Goal: Complete application form: Complete application form

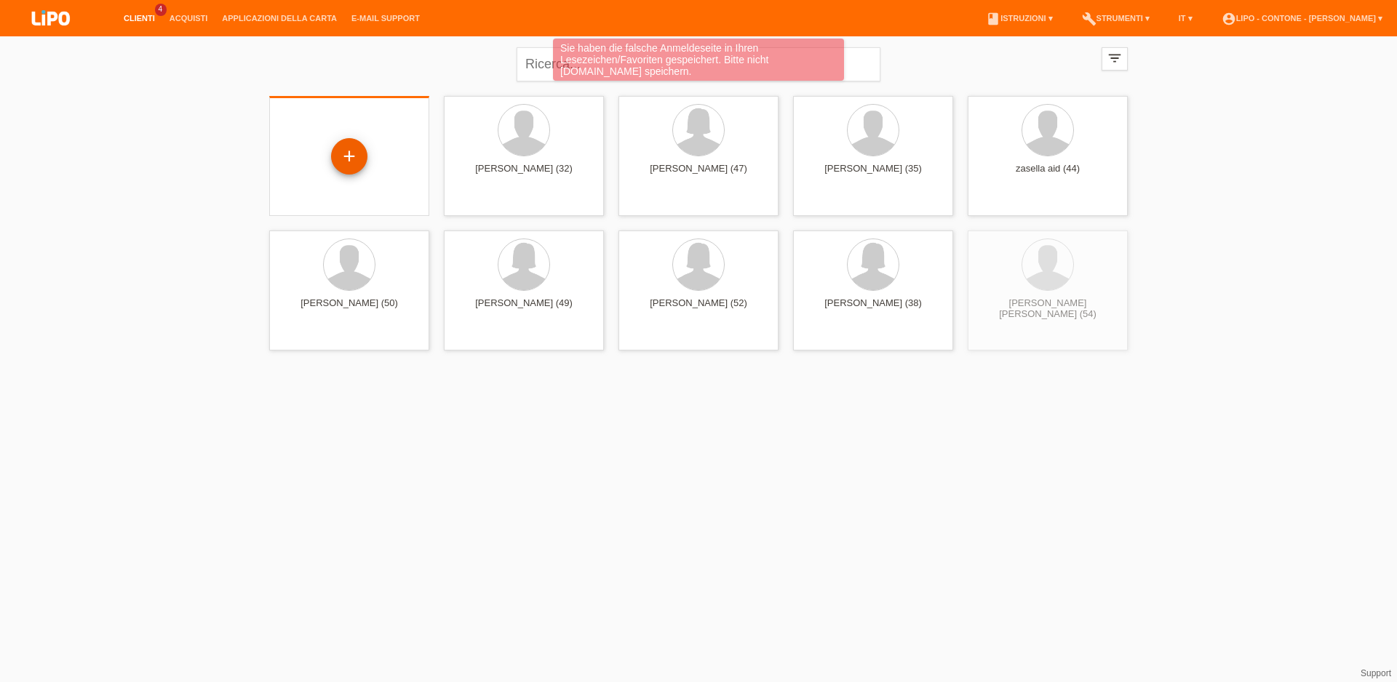
click at [359, 153] on div "+" at bounding box center [349, 156] width 35 height 25
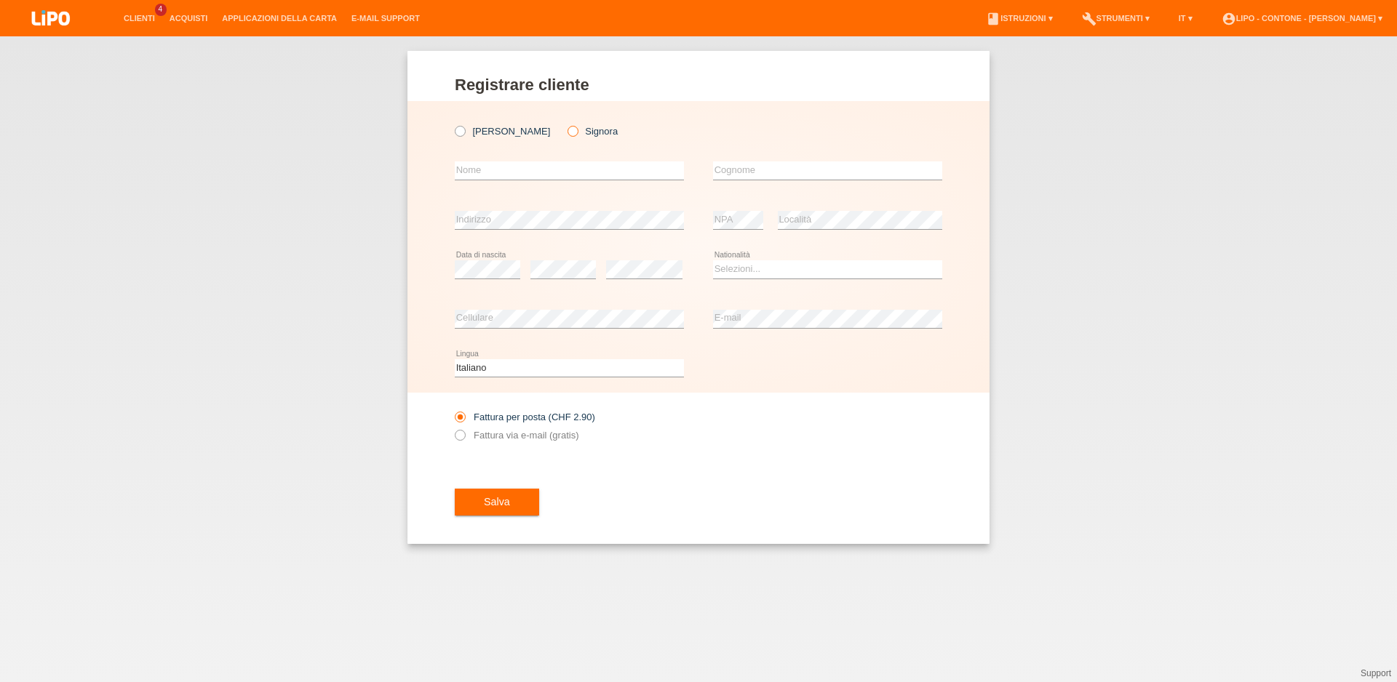
click at [565, 124] on icon at bounding box center [565, 124] width 0 height 0
click at [567, 132] on input "Signora" at bounding box center [571, 130] width 9 height 9
radio input "true"
click at [502, 172] on input "text" at bounding box center [569, 170] width 229 height 18
type input "[PERSON_NAME]"
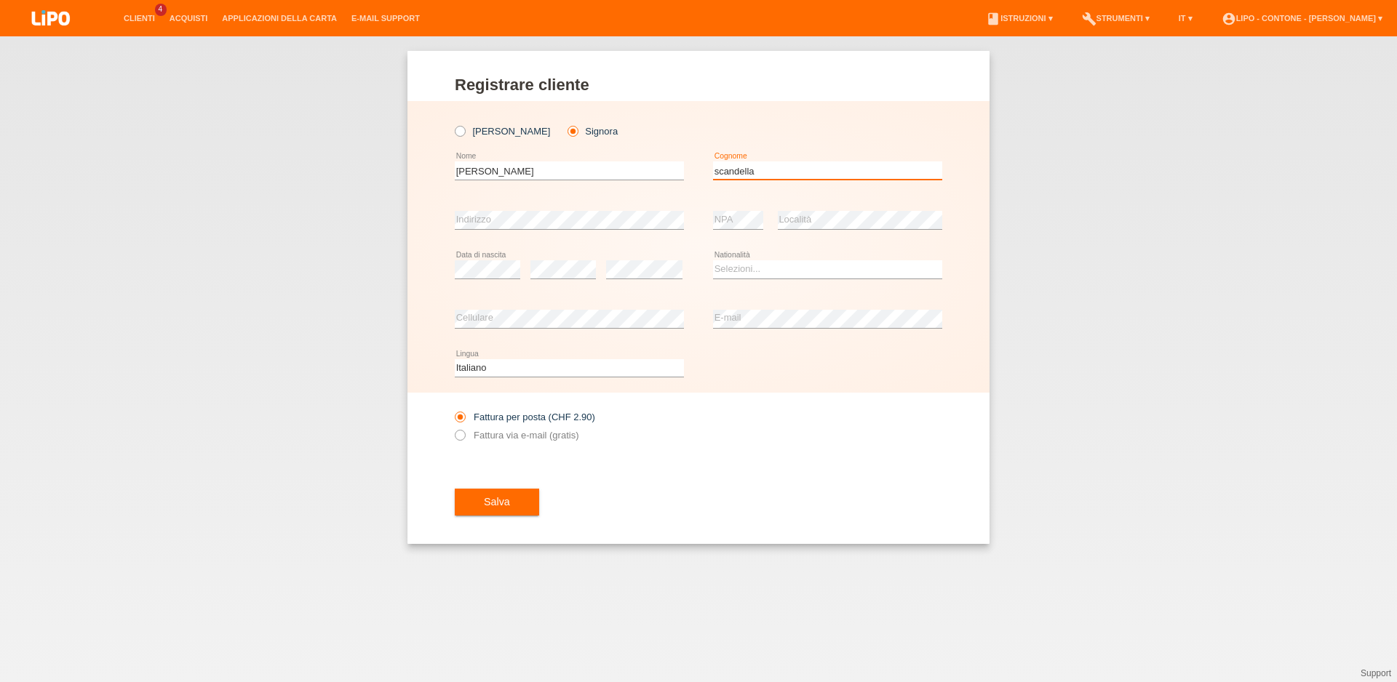
type input "scandella"
click at [713, 260] on select "Selezioni... Svizzera Austria Germania Liechtenstein ------------ Afghanistan A…" at bounding box center [827, 268] width 229 height 17
select select "CH"
click at [0, 0] on option "Svizzera" at bounding box center [0, 0] width 0 height 0
click at [452, 428] on icon at bounding box center [452, 428] width 0 height 0
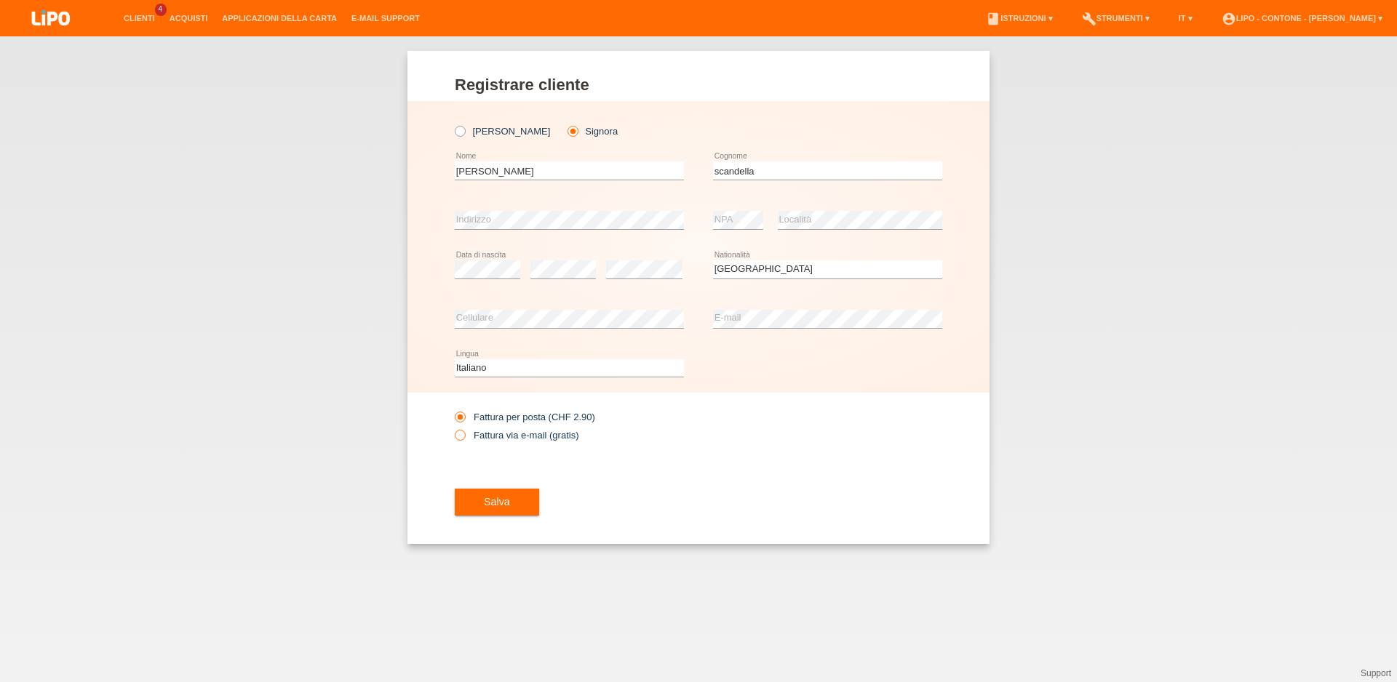
click at [463, 438] on input "Fattura via e-mail (gratis)" at bounding box center [459, 439] width 9 height 18
radio input "true"
click at [522, 503] on button "Salva" at bounding box center [497, 503] width 84 height 28
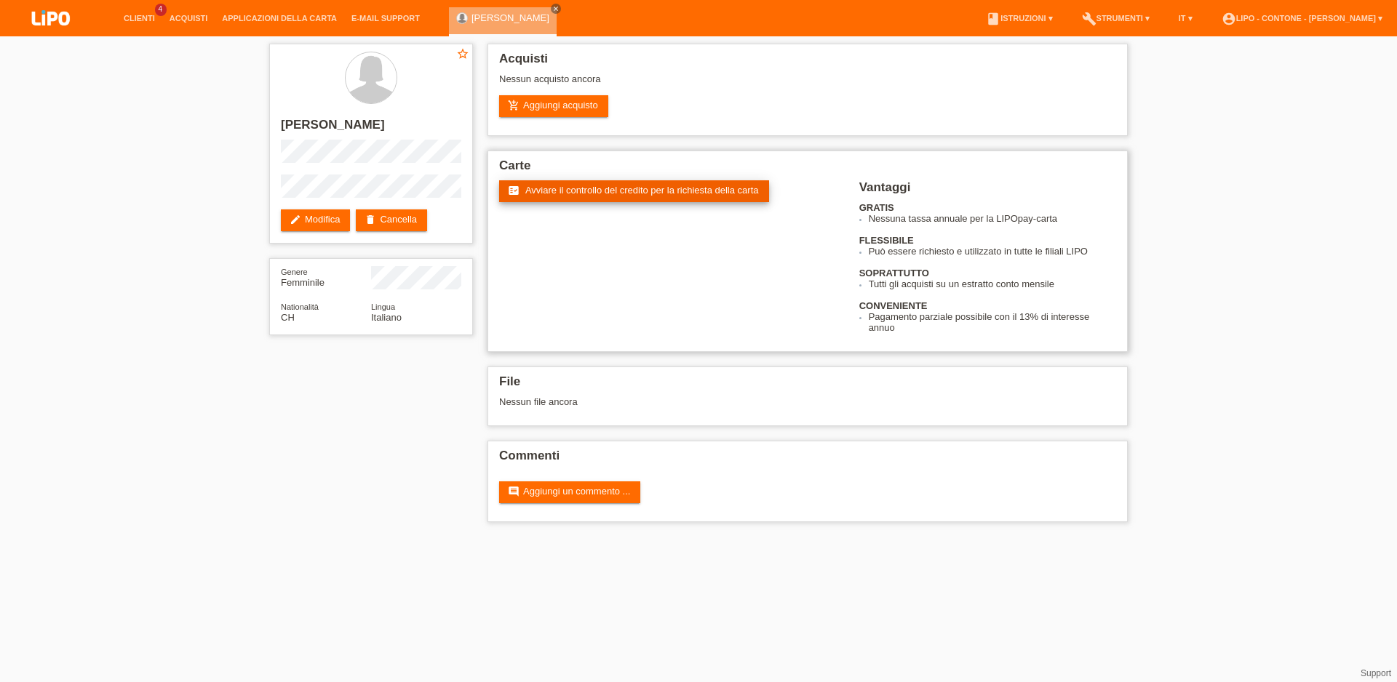
click at [650, 192] on span "Avviare il controllo del credito per la richiesta della carta" at bounding box center [642, 190] width 234 height 11
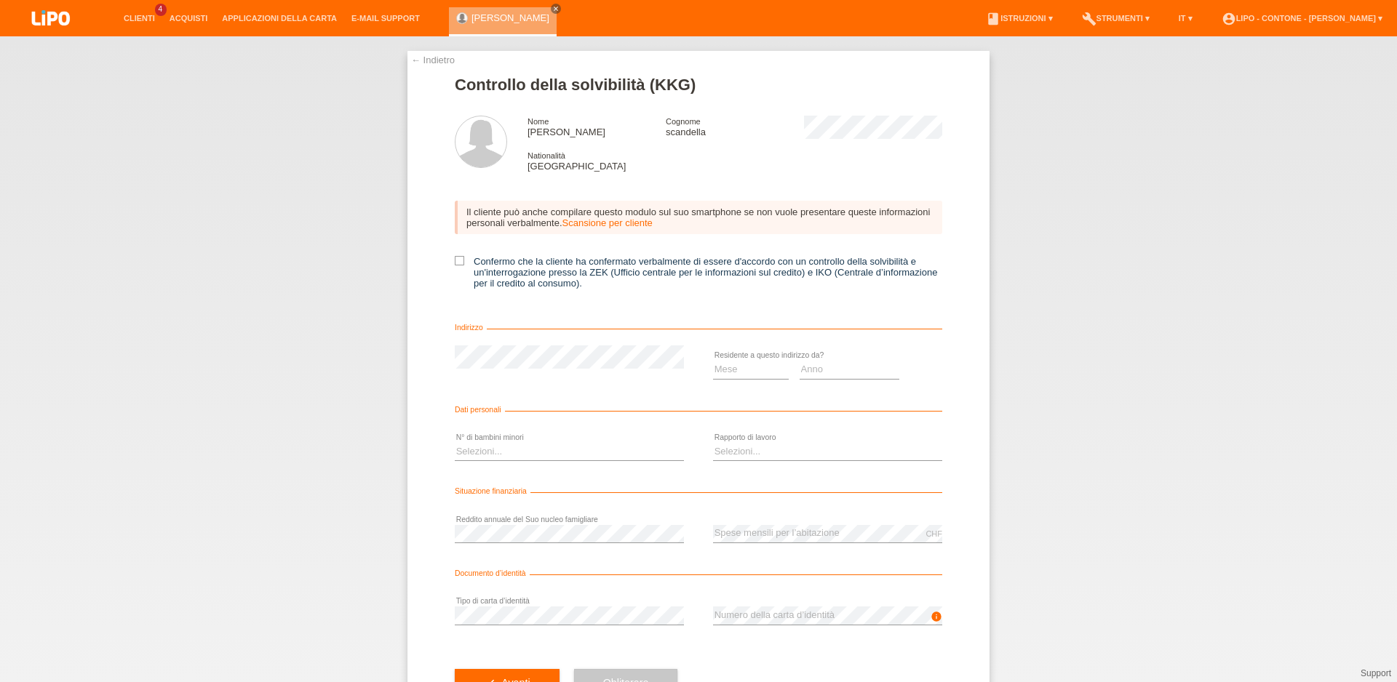
click at [448, 261] on div "← Indietro Controllo della solvibilità (KKG) Nome monica Cognome scandella Nati…" at bounding box center [698, 388] width 582 height 674
click at [456, 263] on icon at bounding box center [459, 260] width 9 height 9
click at [456, 263] on input "Confermo che la cliente ha confermato verbalmente di essere d'accordo con un co…" at bounding box center [459, 260] width 9 height 9
checkbox input "true"
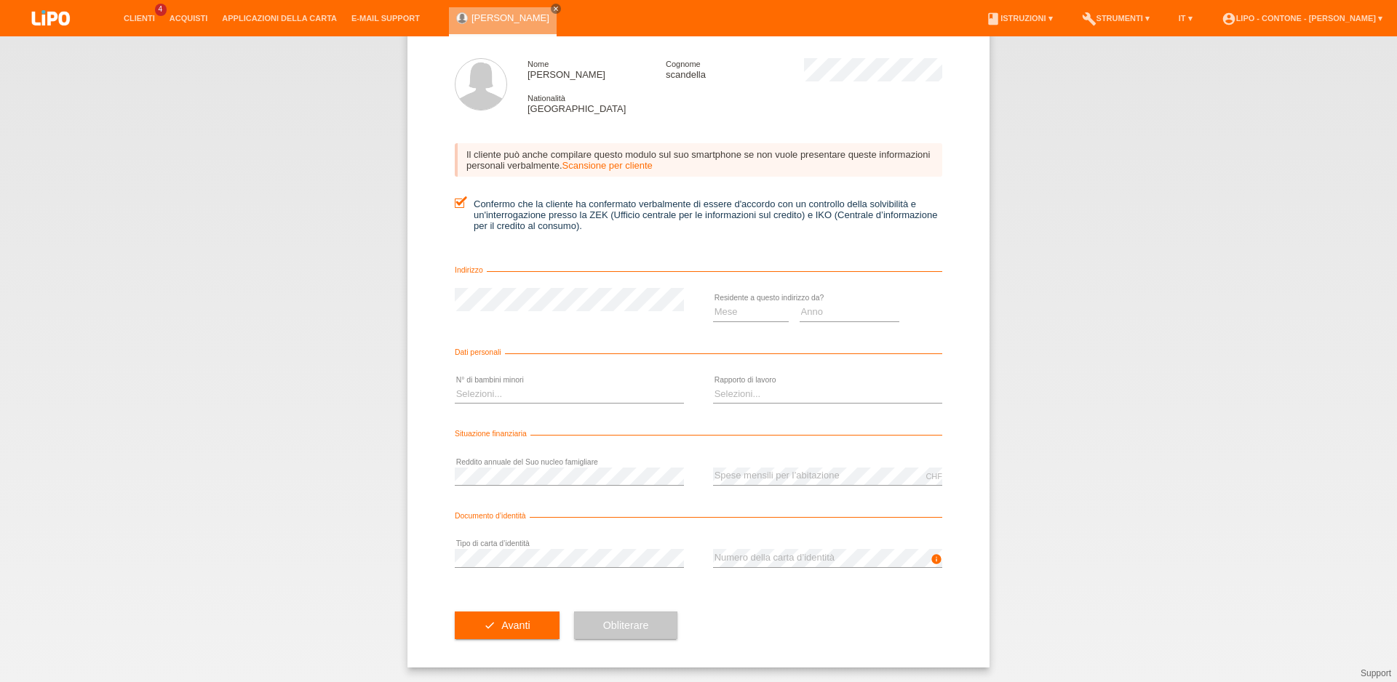
scroll to position [64, 0]
click at [713, 303] on select "Mese 01 02 03 04 05 06 07 08 09 10" at bounding box center [751, 311] width 76 height 17
click at [0, 0] on option "02" at bounding box center [0, 0] width 0 height 0
click at [713, 303] on select "Mese 01 02 03 04 05 06 07 08 09 10" at bounding box center [751, 311] width 76 height 17
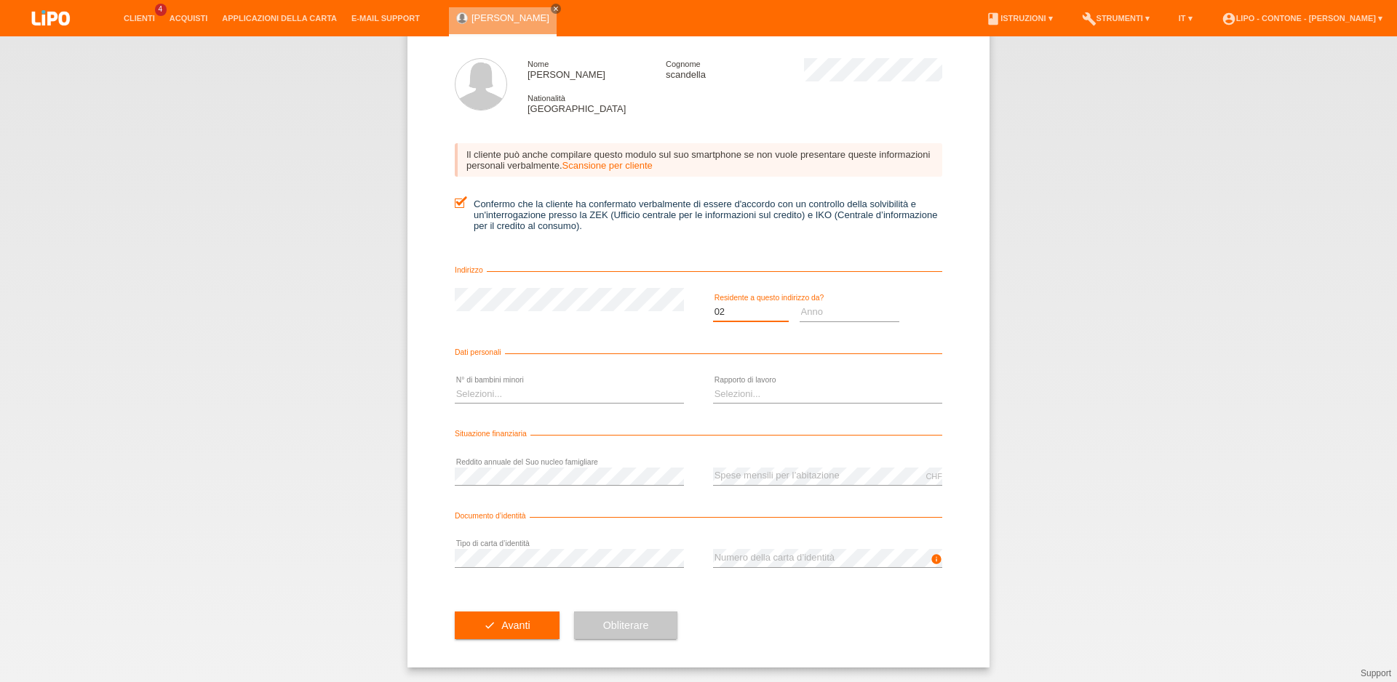
select select "01"
click at [0, 0] on option "01" at bounding box center [0, 0] width 0 height 0
click at [799, 303] on select "Anno 2025 2024 2023 2022 2021 2020 2019 2018 2017 2016 2015 2014 2013 2012 2011…" at bounding box center [849, 311] width 100 height 17
select select "2023"
click at [0, 0] on option "2023" at bounding box center [0, 0] width 0 height 0
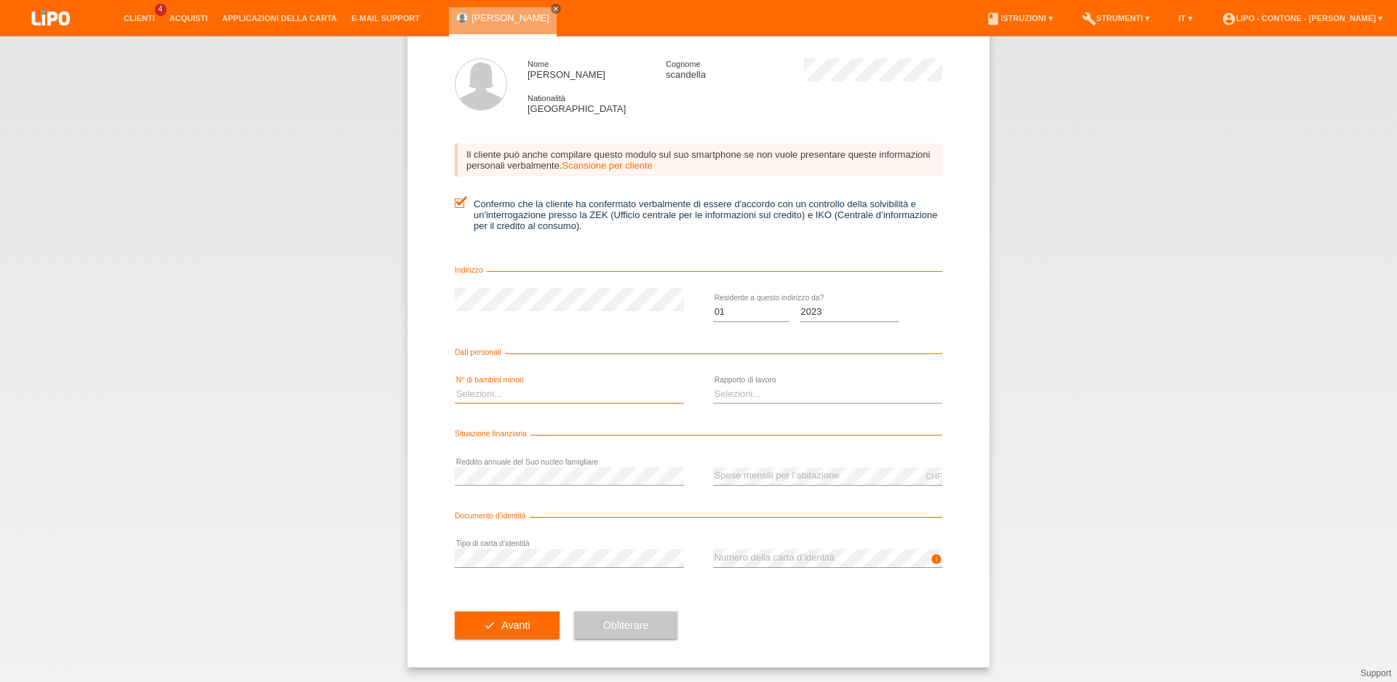
click at [455, 386] on select "Selezioni... 0 1 2 3 4 5 6 7 8 9" at bounding box center [569, 394] width 229 height 17
select select "0"
click at [0, 0] on option "0" at bounding box center [0, 0] width 0 height 0
click at [713, 386] on select "Selezioni... A tempo indeterminato A tempo determinato Apprendista/studente Pen…" at bounding box center [827, 394] width 229 height 17
click at [0, 0] on option "A tempo indeterminato" at bounding box center [0, 0] width 0 height 0
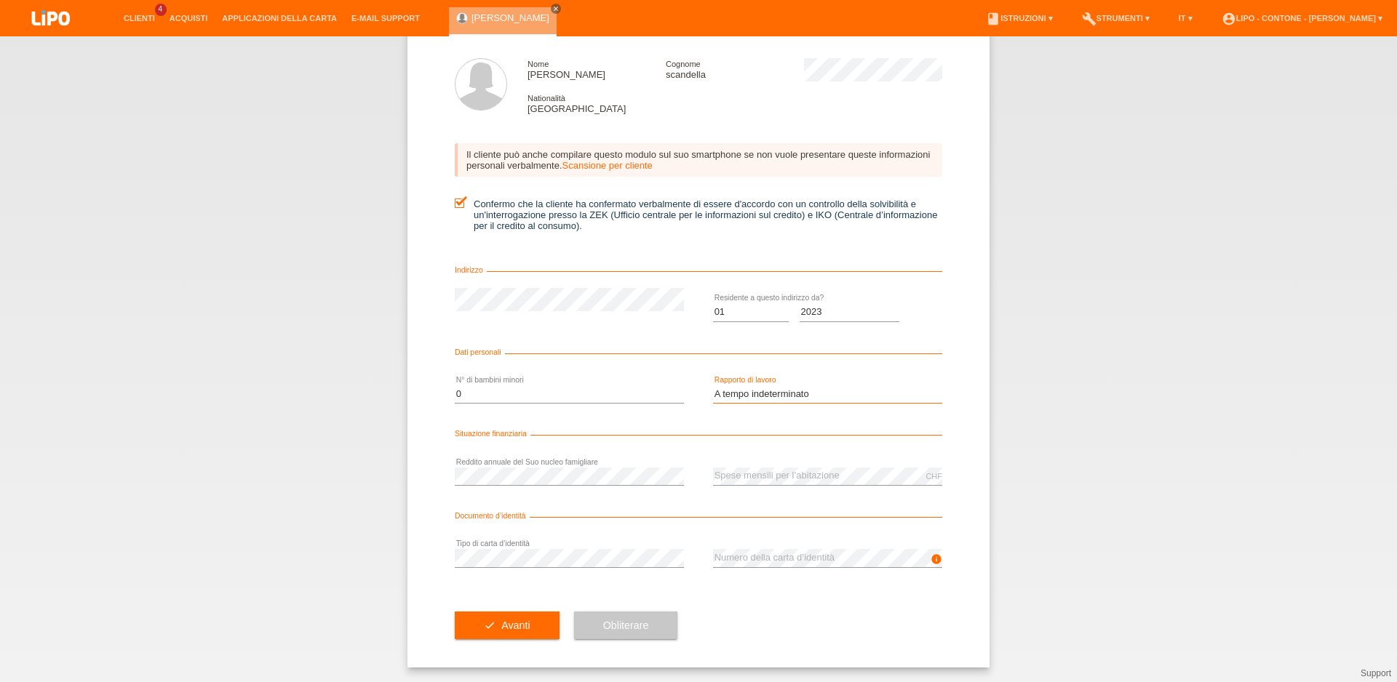
click at [713, 386] on select "Selezioni... A tempo indeterminato A tempo determinato Apprendista/studente Pen…" at bounding box center [827, 394] width 229 height 17
select select "RETIRED"
click at [0, 0] on option "Pensionato" at bounding box center [0, 0] width 0 height 0
click at [493, 632] on button "check Avanti" at bounding box center [507, 626] width 105 height 28
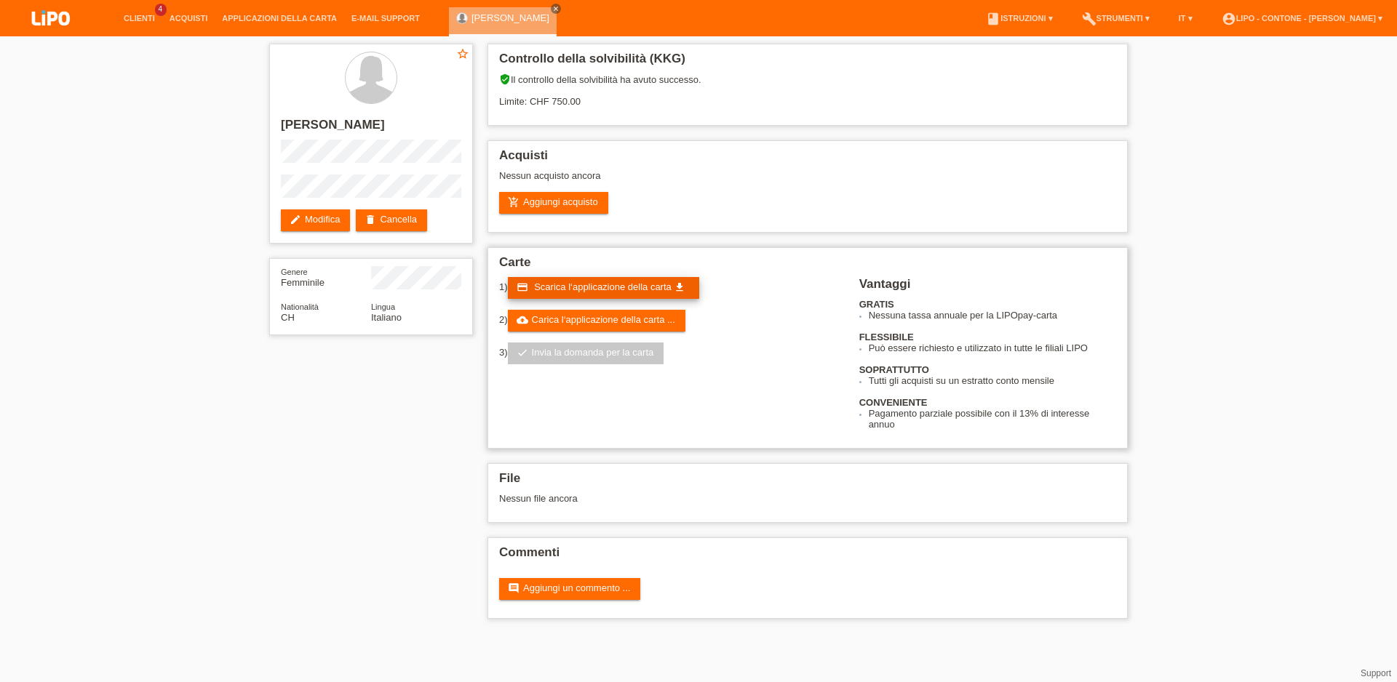
click at [602, 291] on span "Scarica l‘applicazione della carta" at bounding box center [602, 287] width 137 height 11
click at [608, 327] on link "cloud_upload Carica l‘applicazione della carta ..." at bounding box center [597, 321] width 178 height 22
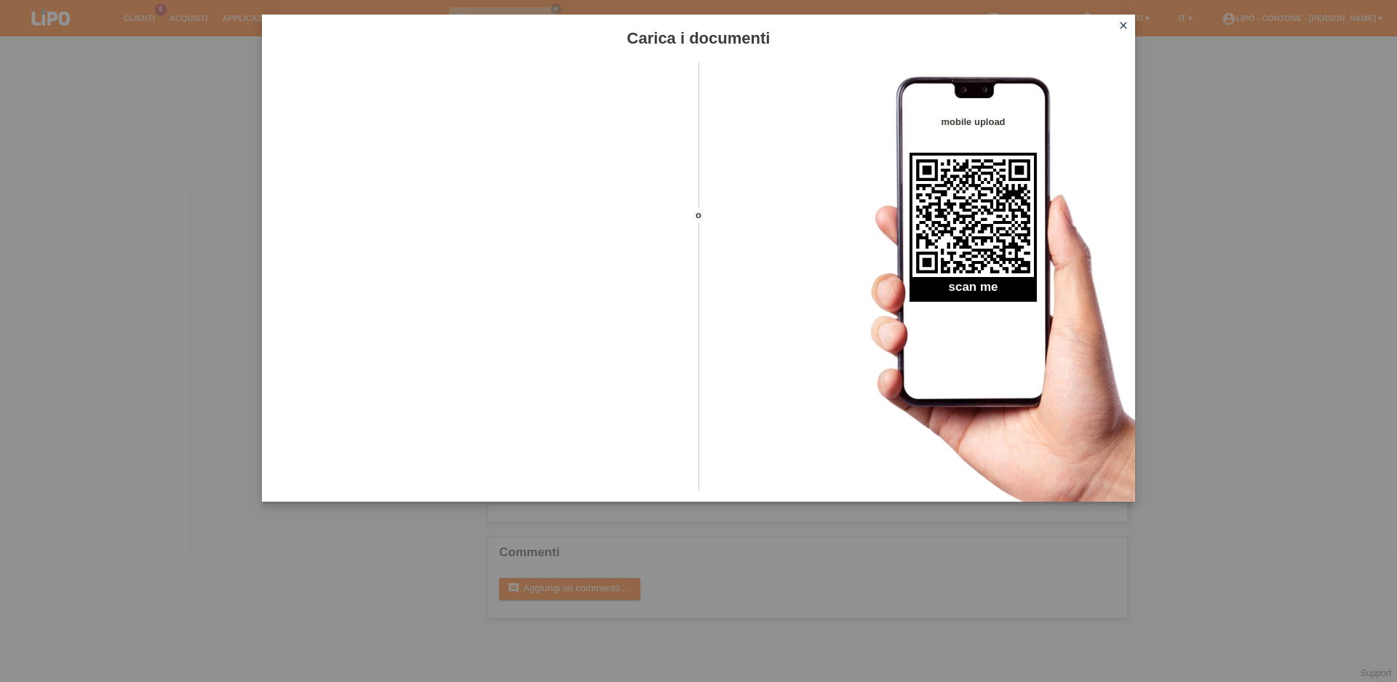
click at [133, 315] on div "Carica i documenti o mobile upload scan me close" at bounding box center [698, 341] width 1397 height 682
click at [770, 623] on div "Carica i documenti o mobile upload scan me close" at bounding box center [698, 341] width 1397 height 682
click at [1124, 25] on icon "close" at bounding box center [1123, 26] width 12 height 12
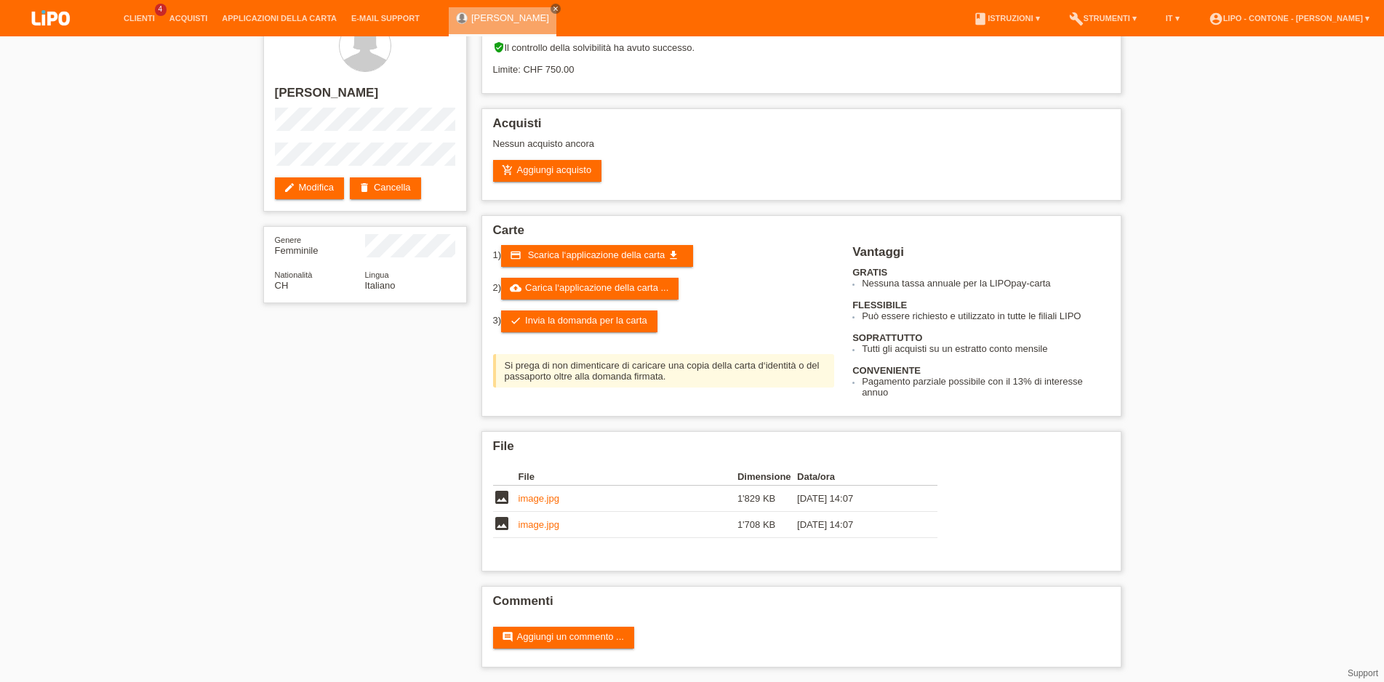
scroll to position [50, 0]
click at [566, 278] on link "cloud_upload Carica l‘applicazione della carta ..." at bounding box center [590, 289] width 178 height 22
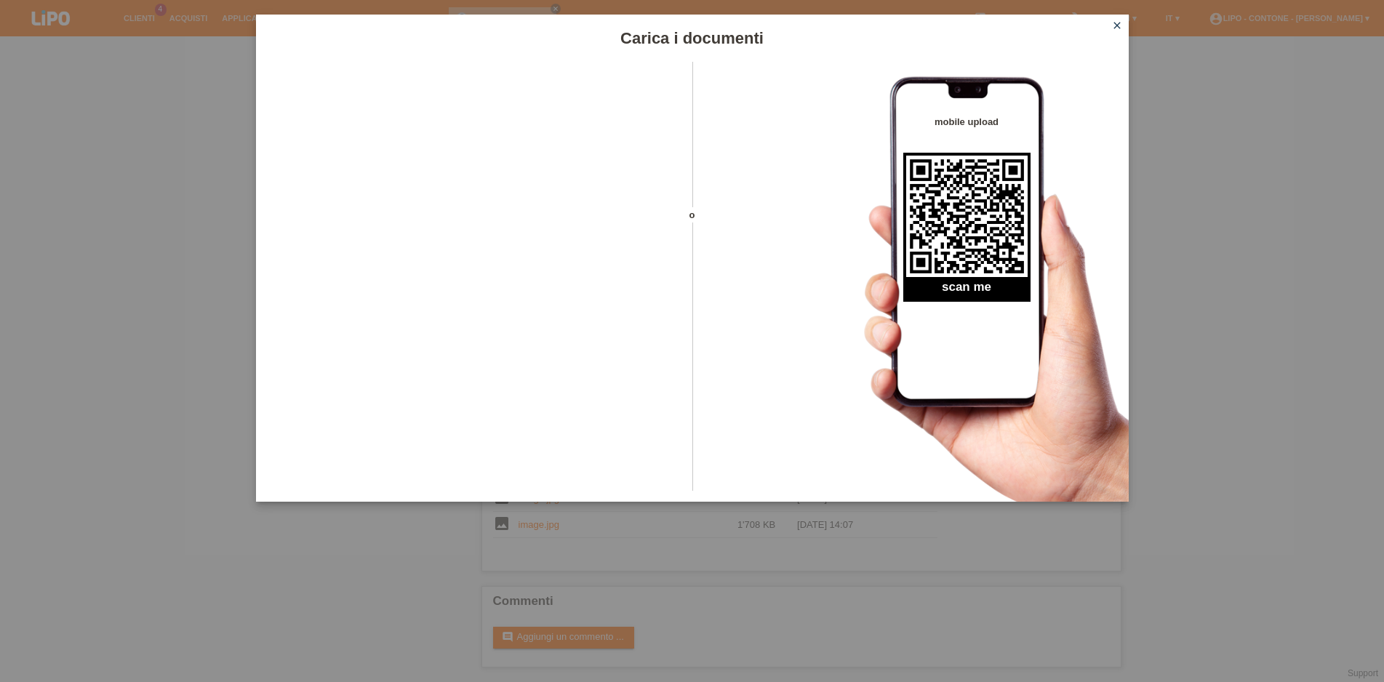
click at [1118, 27] on icon "close" at bounding box center [1118, 26] width 12 height 12
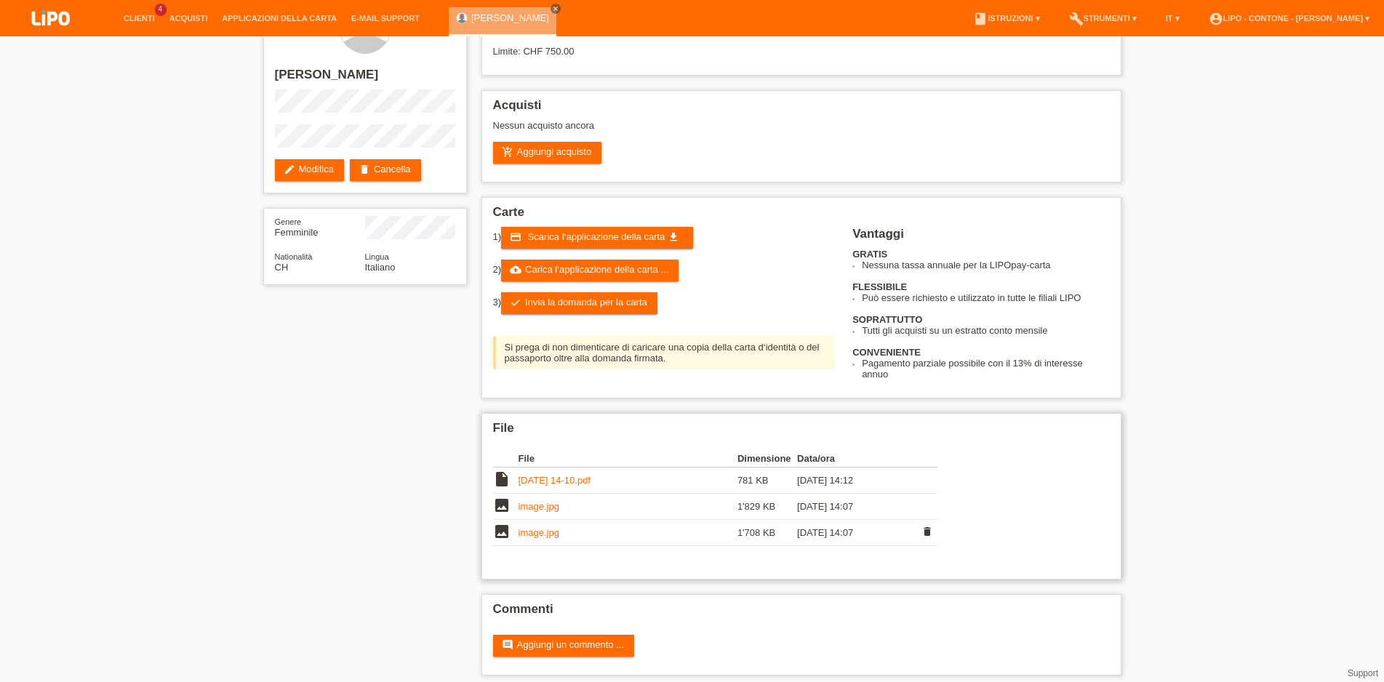
scroll to position [50, 0]
click at [540, 486] on link "[DATE] 14-10.pdf" at bounding box center [555, 480] width 72 height 11
click at [580, 314] on link "check Invia la domanda per la carta" at bounding box center [579, 303] width 156 height 22
